Goal: Browse casually: Explore the website without a specific task or goal

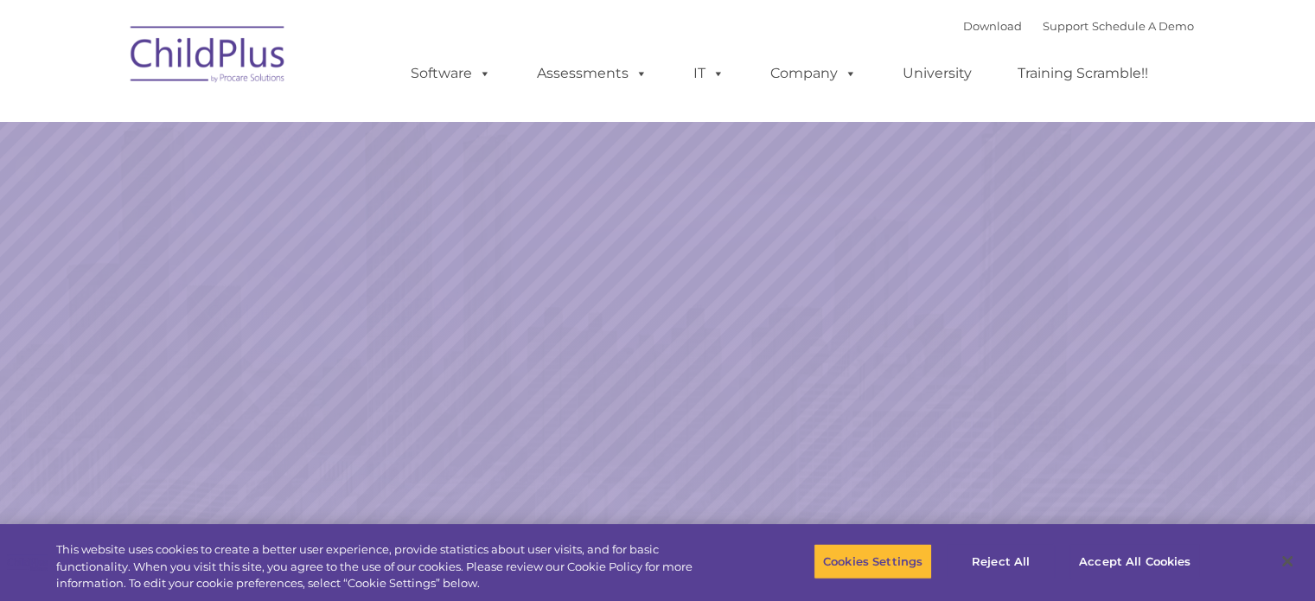
select select "MEDIUM"
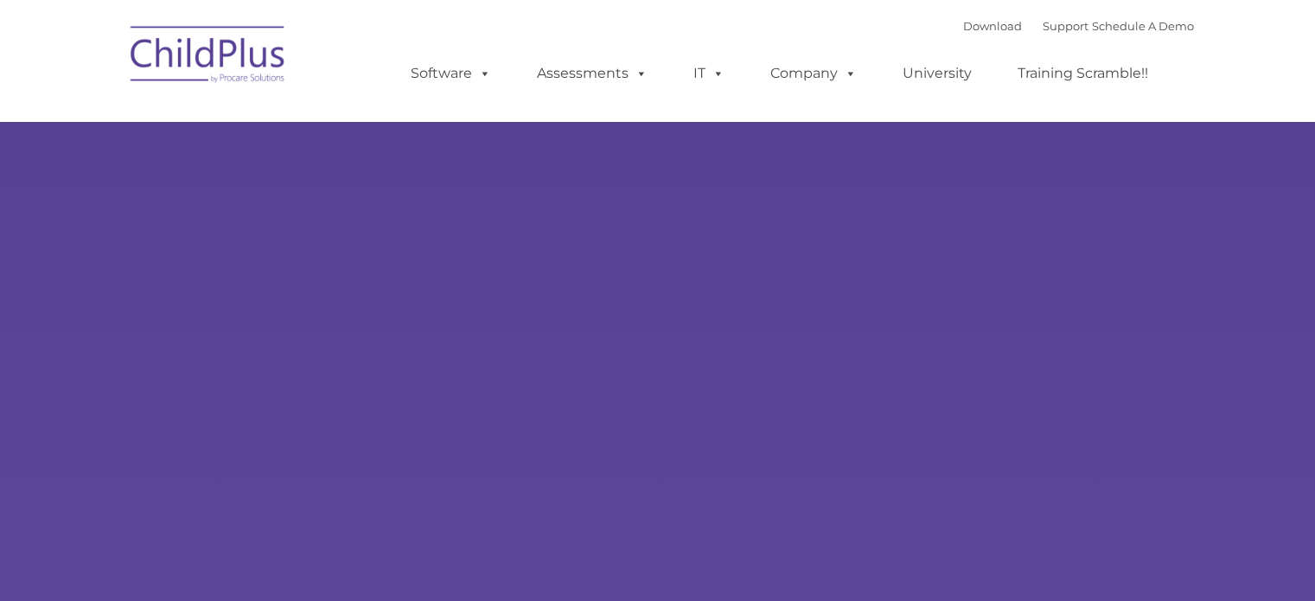
type input ""
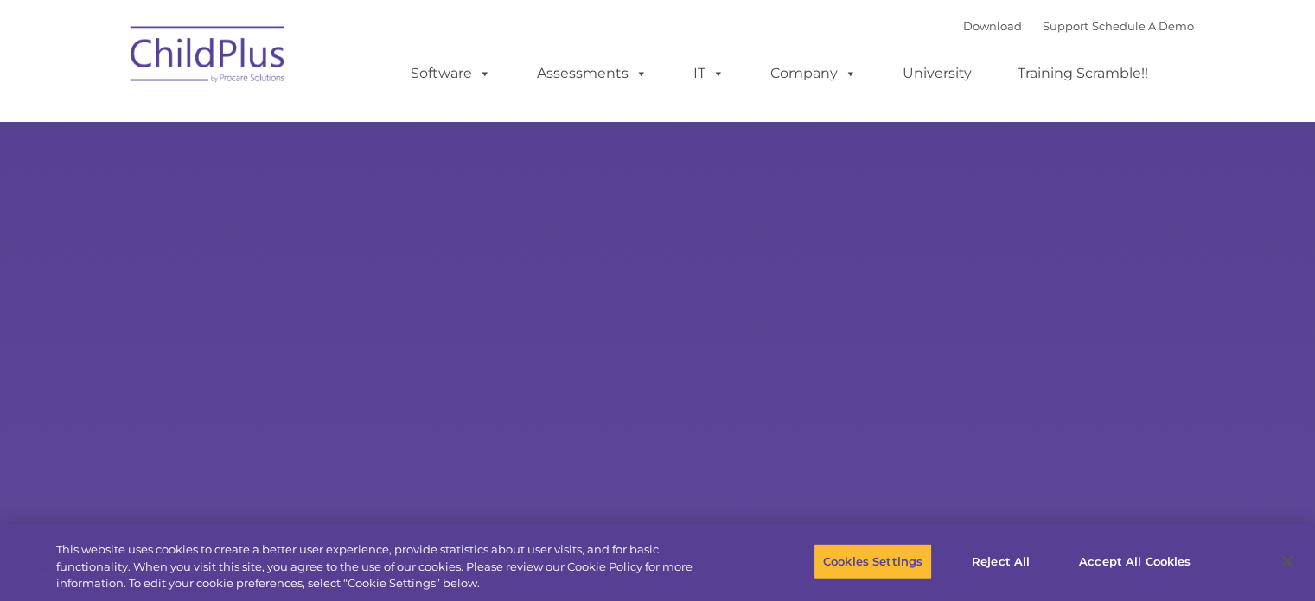
select select "MEDIUM"
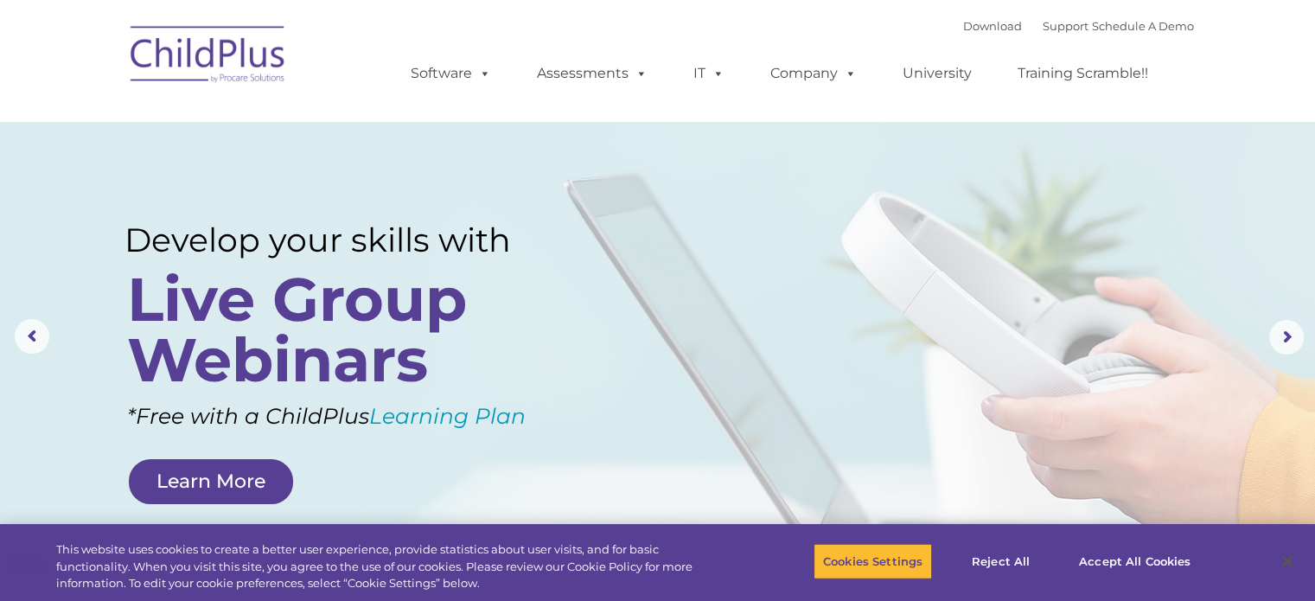
click at [624, 406] on rs-layer at bounding box center [657, 337] width 1315 height 675
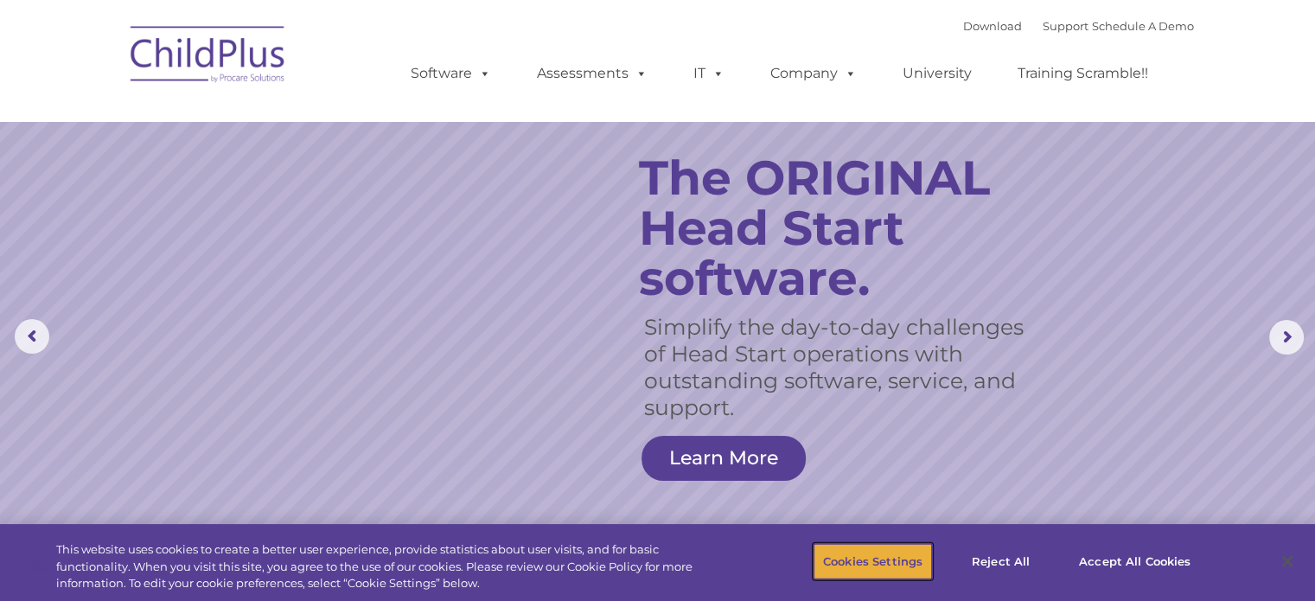
click at [865, 556] on button "Cookies Settings" at bounding box center [873, 561] width 118 height 36
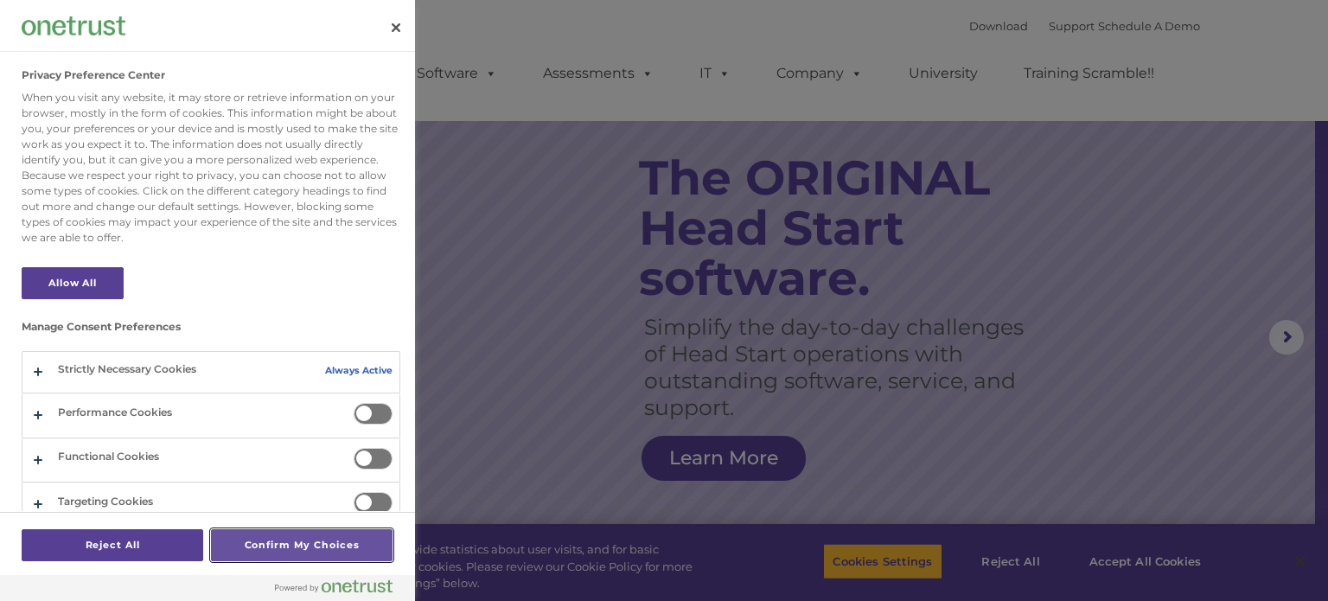
click at [297, 535] on button "Confirm My Choices" at bounding box center [302, 545] width 182 height 32
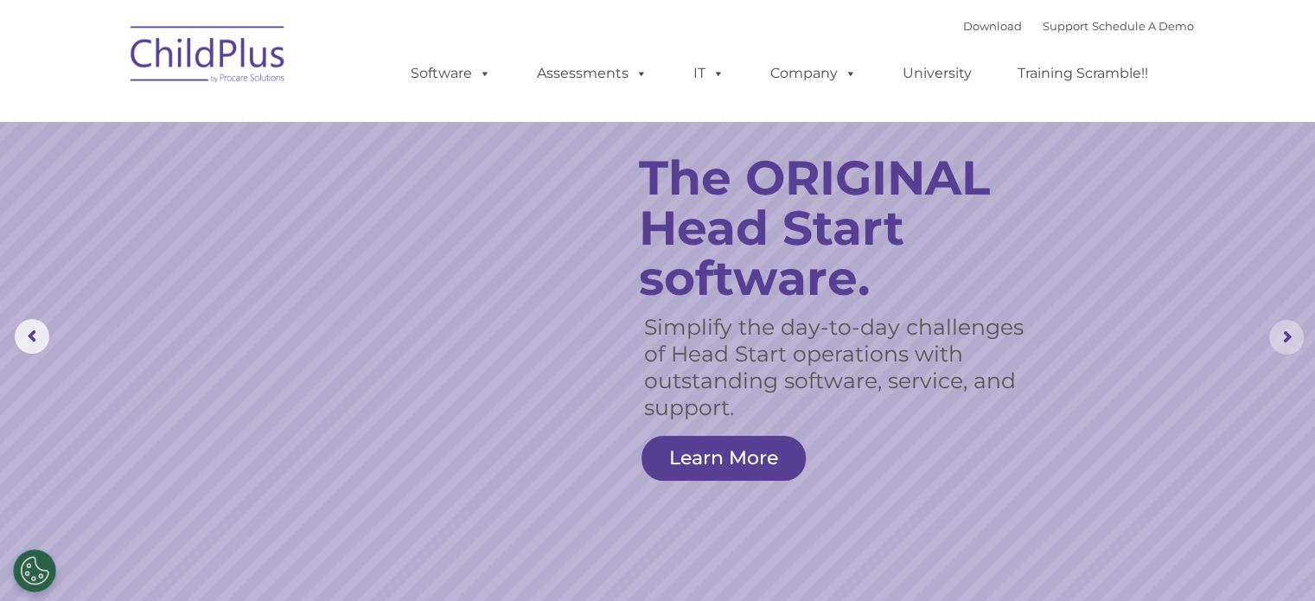
click at [1287, 334] on rs-arrow at bounding box center [1287, 337] width 35 height 35
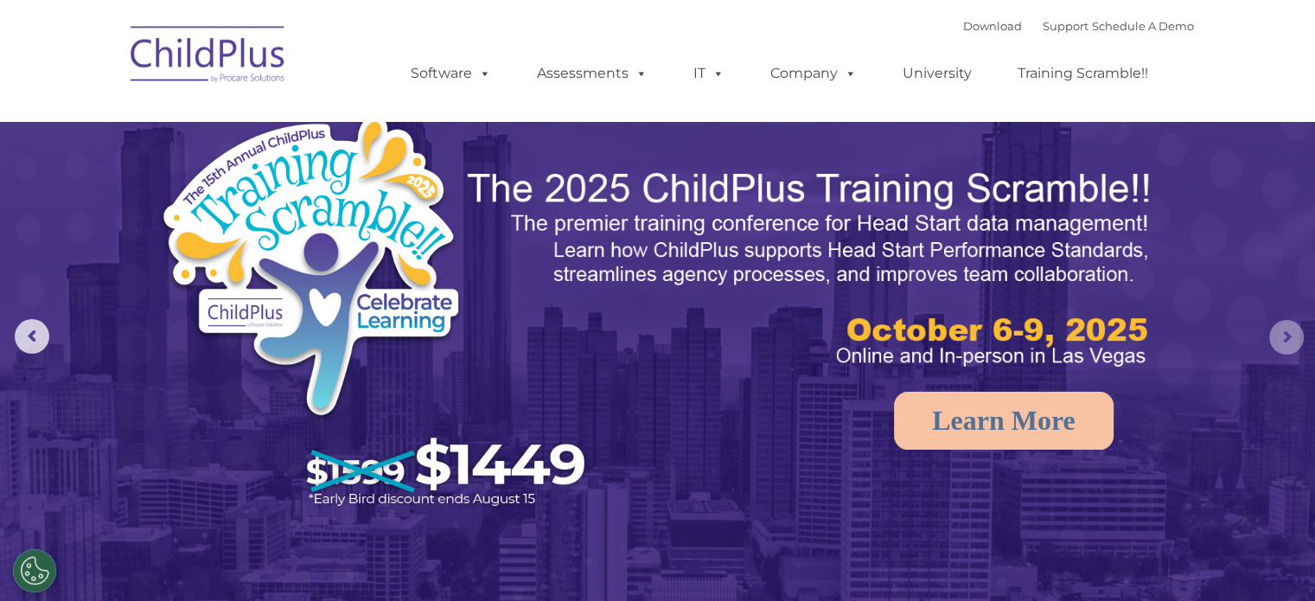
click at [1287, 334] on rs-arrow at bounding box center [1287, 337] width 35 height 35
